Goal: Task Accomplishment & Management: Use online tool/utility

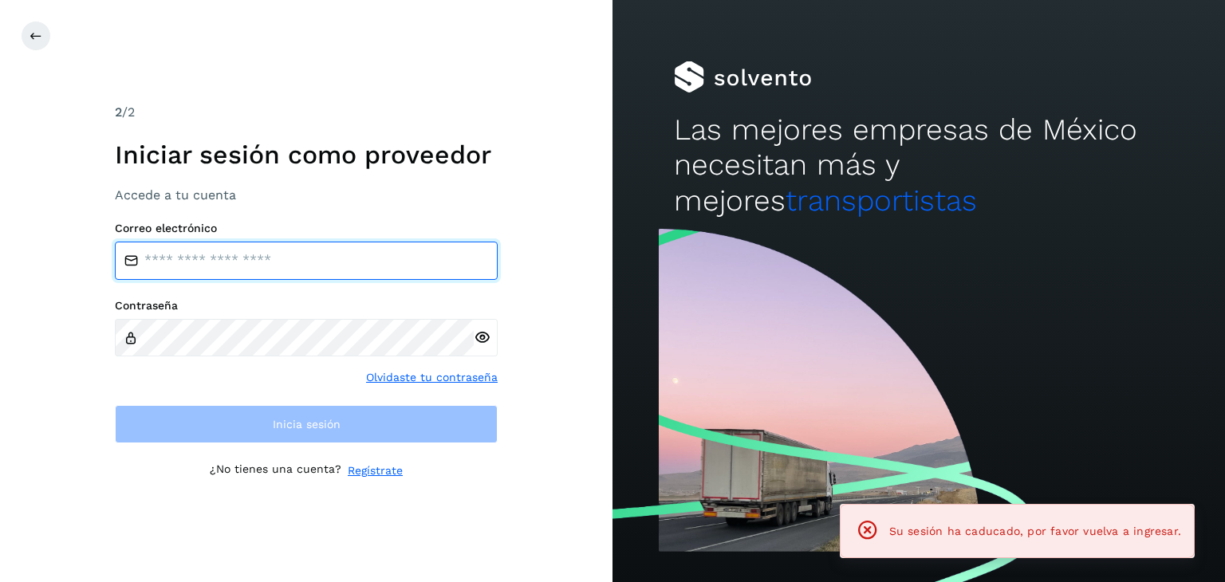
click at [259, 259] on input "email" at bounding box center [306, 261] width 383 height 38
type input "**********"
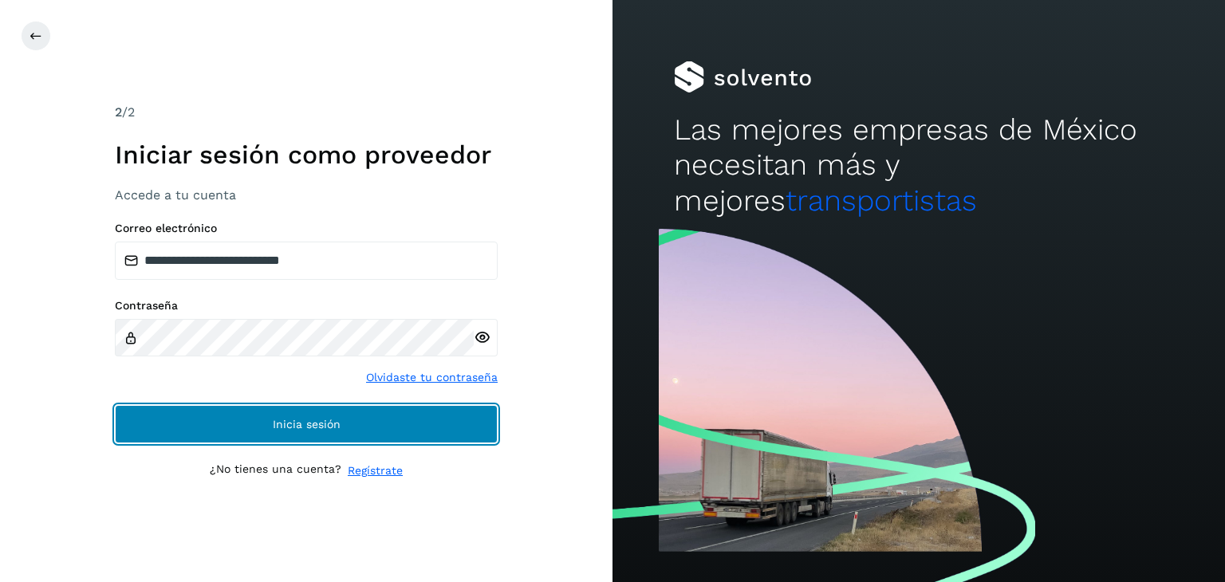
click at [267, 425] on button "Inicia sesión" at bounding box center [306, 424] width 383 height 38
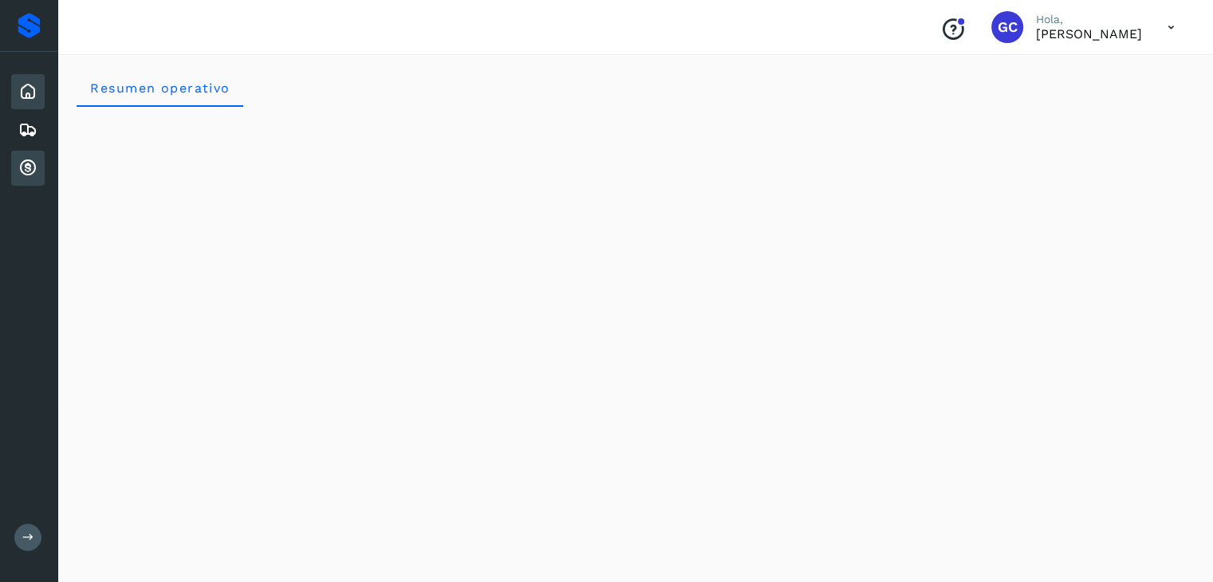
click at [34, 163] on icon at bounding box center [27, 168] width 19 height 19
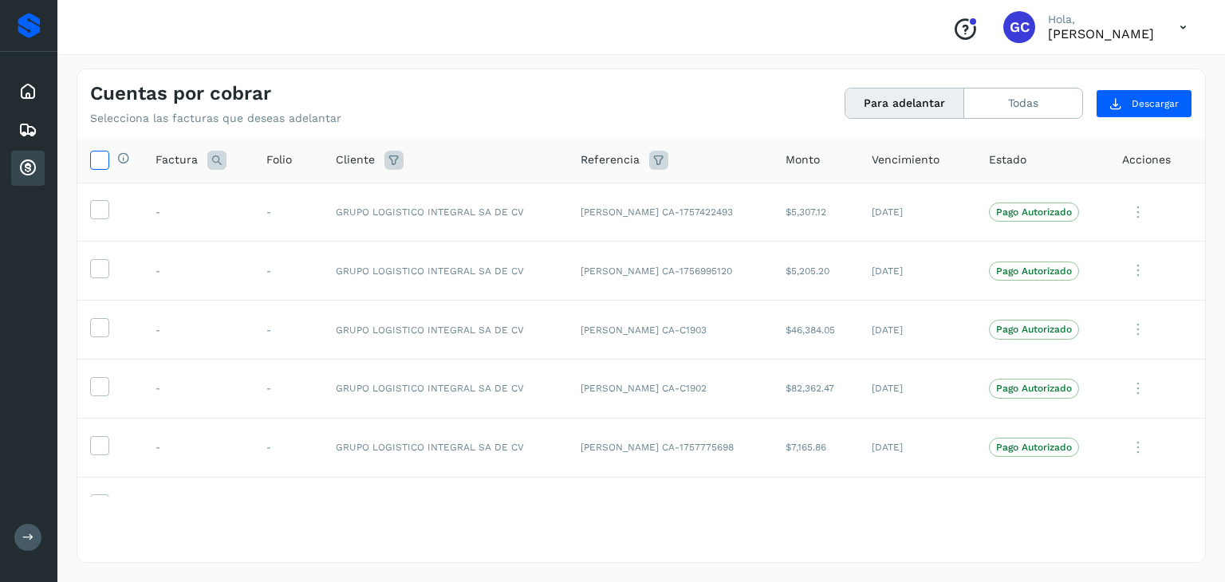
click at [99, 157] on icon at bounding box center [99, 159] width 17 height 17
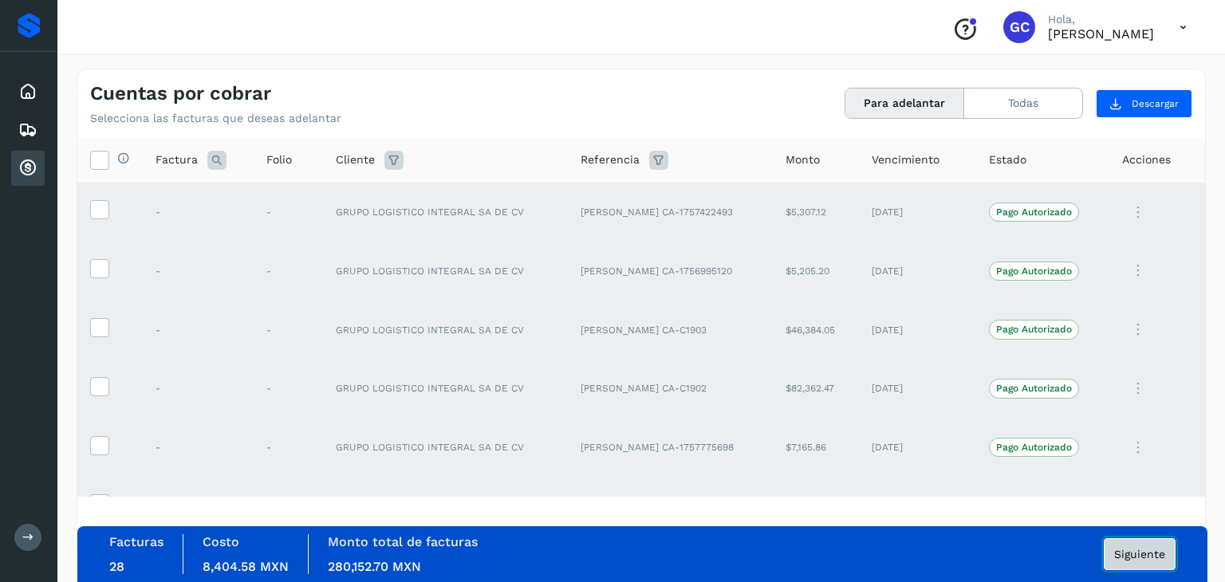
click at [1122, 554] on span "Siguiente" at bounding box center [1139, 554] width 51 height 11
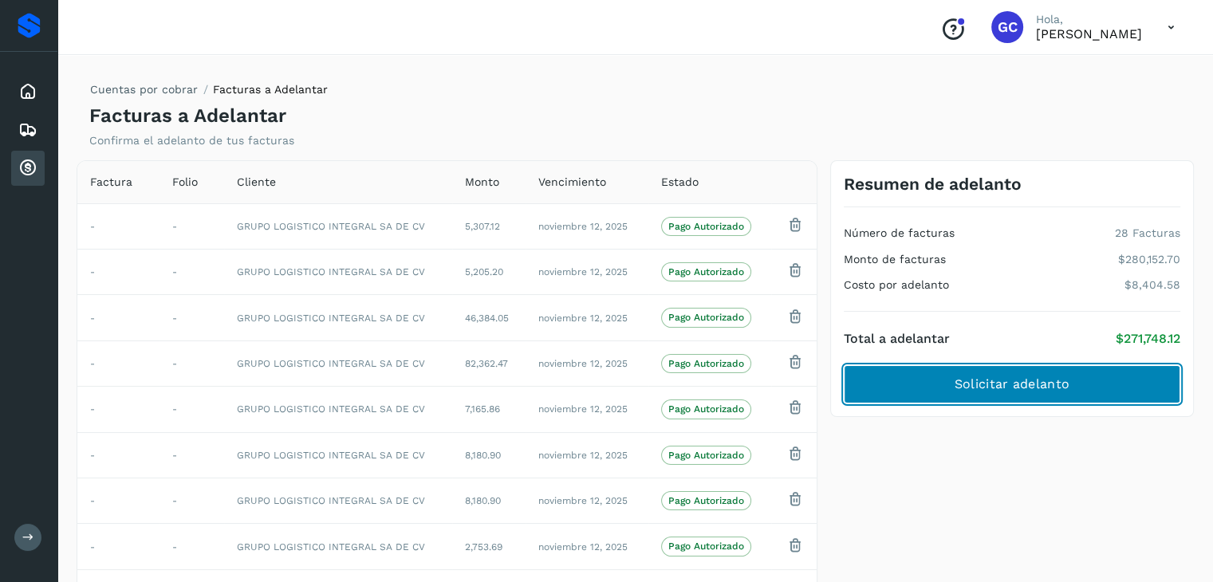
click at [1124, 388] on button "Solicitar adelanto" at bounding box center [1012, 384] width 337 height 38
